Goal: Find specific page/section: Find specific page/section

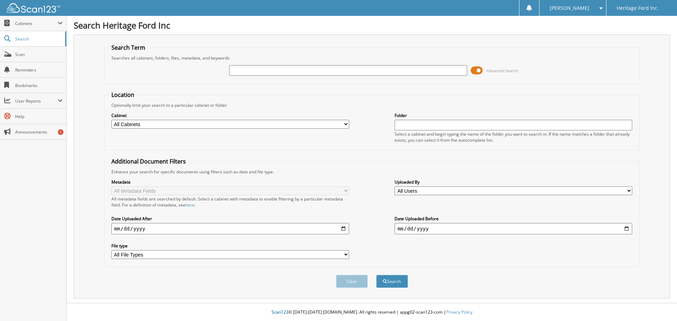
paste input "6352701"
type input "6352701"
click at [359, 288] on div "Clear" at bounding box center [351, 281] width 33 height 14
click at [397, 281] on button "Search" at bounding box center [392, 281] width 32 height 13
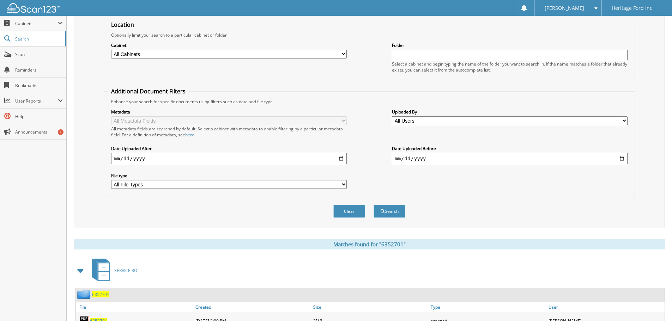
scroll to position [106, 0]
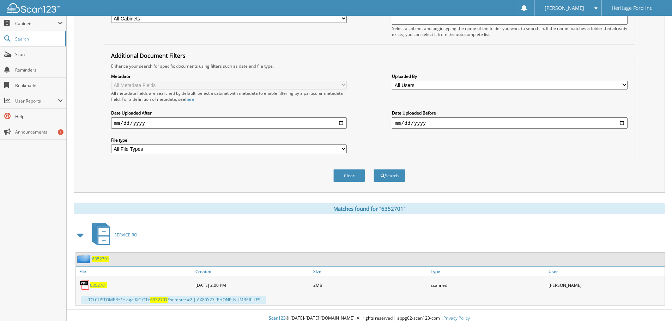
click at [100, 259] on span "6352701" at bounding box center [100, 259] width 17 height 6
